Goal: Information Seeking & Learning: Learn about a topic

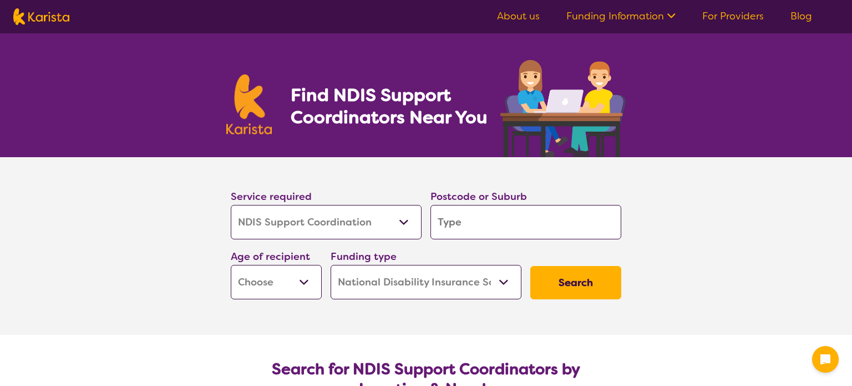
select select "NDIS Support Coordination"
select select "NDIS"
select select "NDIS Support Coordination"
select select "NDIS"
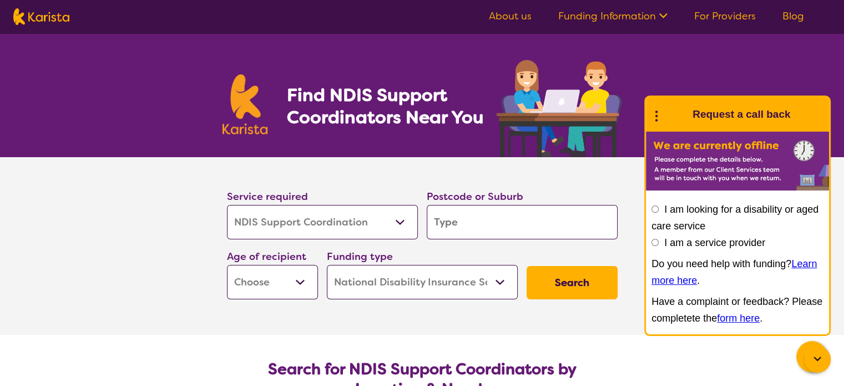
click at [459, 224] on input "search" at bounding box center [522, 222] width 191 height 34
type input "3"
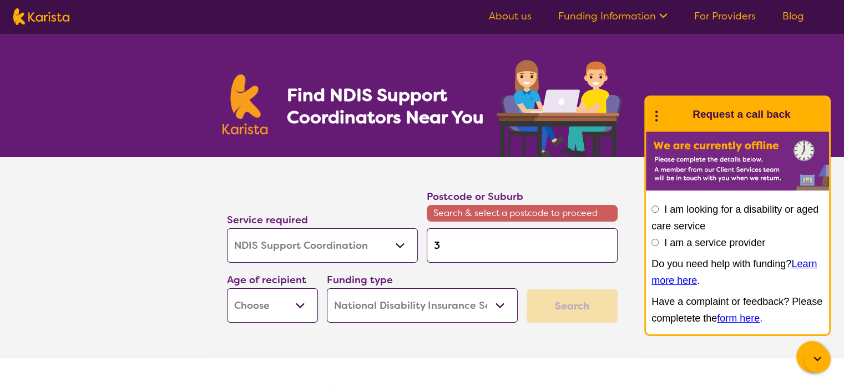
type input "31"
type input "316"
type input "3169"
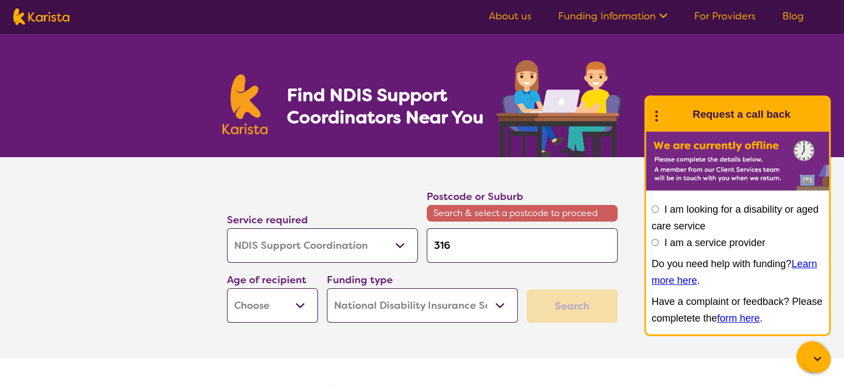
type input "3169"
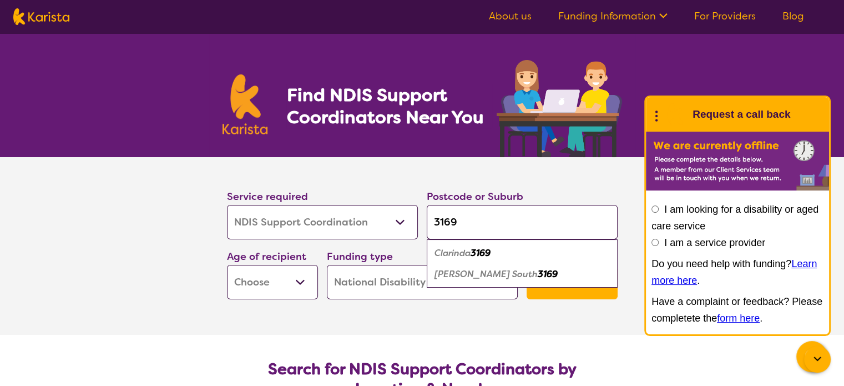
type input "3169"
click at [527, 266] on button "Search" at bounding box center [572, 282] width 91 height 33
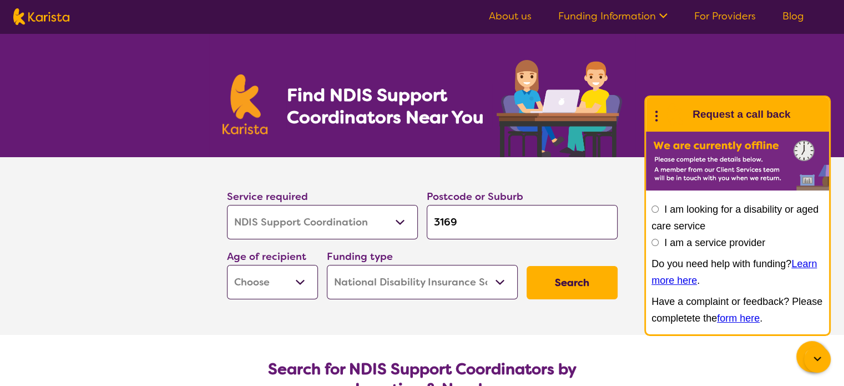
click at [297, 282] on select "Early Childhood - 0 to 9 Child - 10 to 11 Adolescent - 12 to 17 Adult - 18 to 6…" at bounding box center [272, 282] width 91 height 34
select select "AS"
click at [227, 265] on select "Early Childhood - 0 to 9 Child - 10 to 11 Adolescent - 12 to 17 Adult - 18 to 6…" at bounding box center [272, 282] width 91 height 34
select select "AS"
click at [604, 282] on button "Search" at bounding box center [572, 282] width 91 height 33
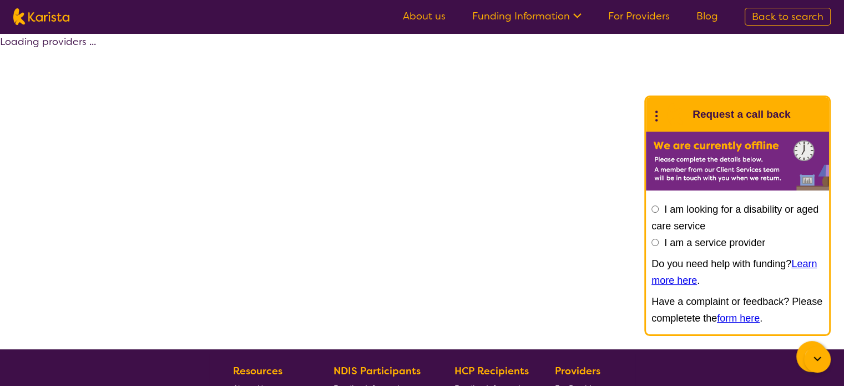
select select "by_score"
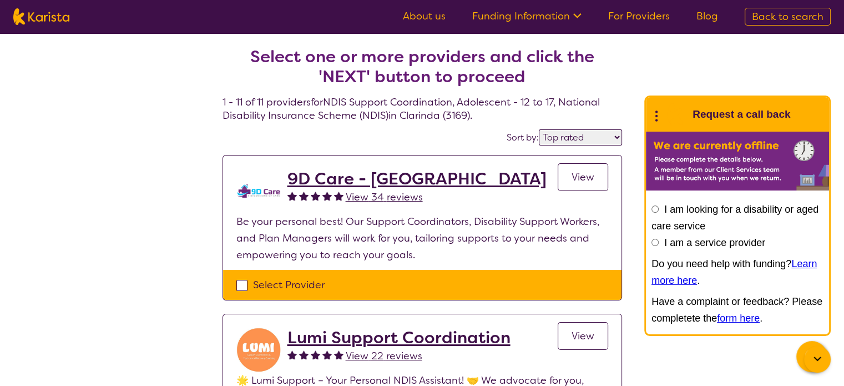
select select "NDIS Support Coordination"
select select "AS"
select select "NDIS"
select select "NDIS Support Coordination"
select select "AS"
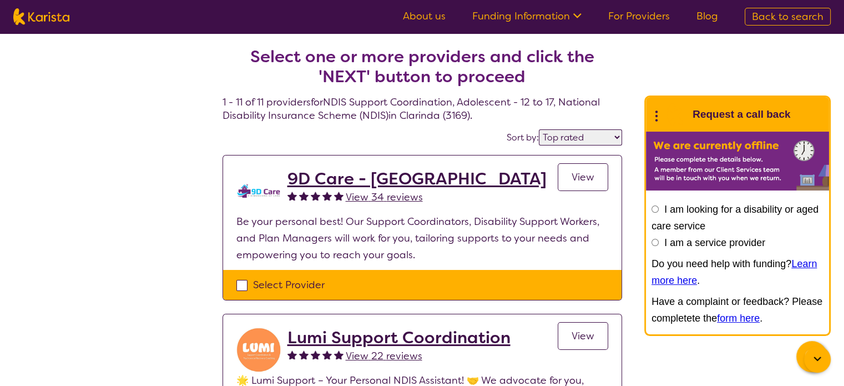
select select "NDIS"
